Goal: Transaction & Acquisition: Purchase product/service

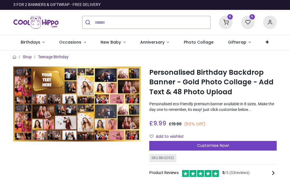
click at [214, 147] on span "Customise Now!" at bounding box center [213, 146] width 32 height 6
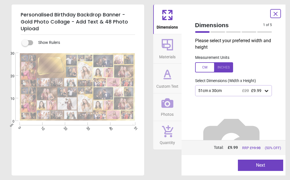
click at [263, 91] on div "51cm x 30cm £20 £9.99" at bounding box center [230, 90] width 66 height 5
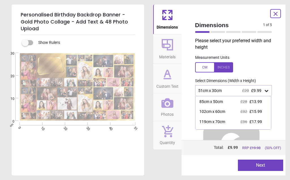
scroll to position [21, 0]
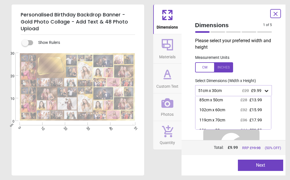
click at [222, 119] on div "119cm x 70cm" at bounding box center [212, 120] width 26 height 6
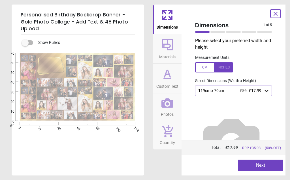
click at [259, 169] on button "Next" at bounding box center [260, 165] width 45 height 11
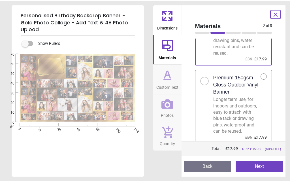
scroll to position [64, 0]
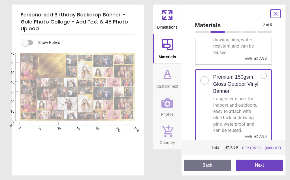
click at [266, 164] on button "Next" at bounding box center [259, 165] width 48 height 11
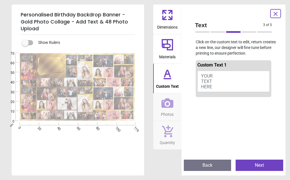
click at [222, 78] on button "YOUR TEXT HERE" at bounding box center [233, 81] width 72 height 21
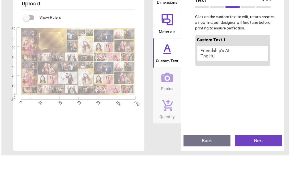
scroll to position [0, 0]
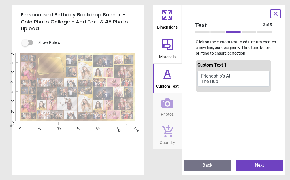
type textarea "**********"
click at [253, 165] on button "Next" at bounding box center [259, 165] width 48 height 11
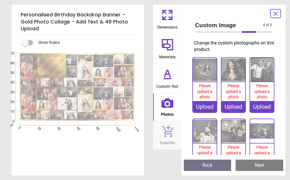
click at [203, 83] on span "Please upload a photo" at bounding box center [204, 91] width 15 height 16
click at [204, 103] on div "Upload" at bounding box center [205, 106] width 24 height 11
click at [22, 57] on image at bounding box center [24, 58] width 7 height 7
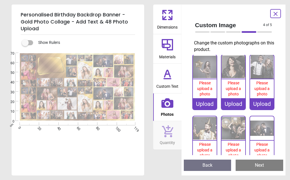
scroll to position [3, 0]
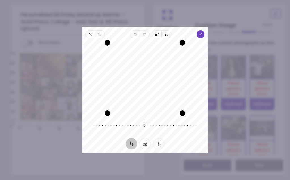
click at [201, 33] on icon "button" at bounding box center [200, 34] width 5 height 5
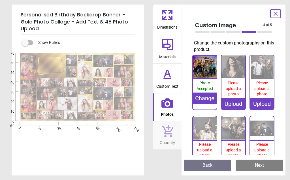
click at [234, 104] on div "Upload" at bounding box center [233, 103] width 24 height 11
click at [232, 81] on span "Please upload a photo" at bounding box center [232, 89] width 15 height 16
